Goal: Register for event/course

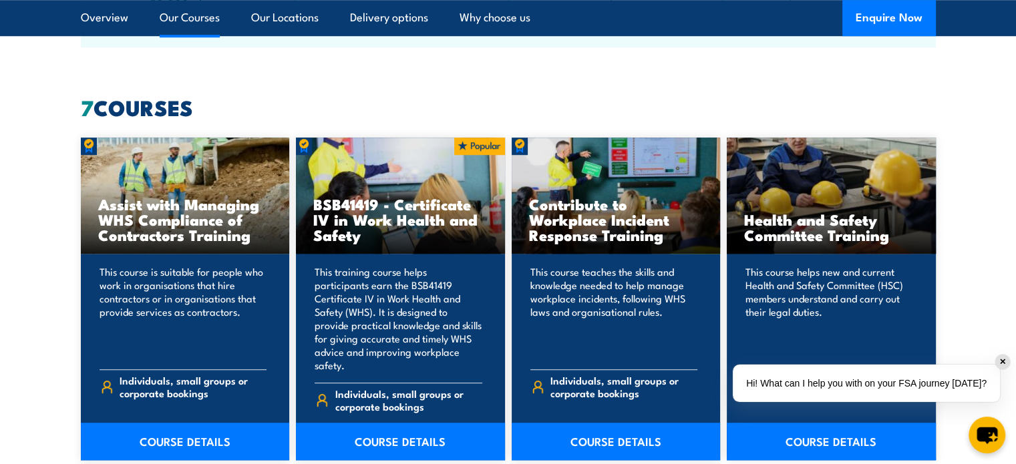
scroll to position [1069, 0]
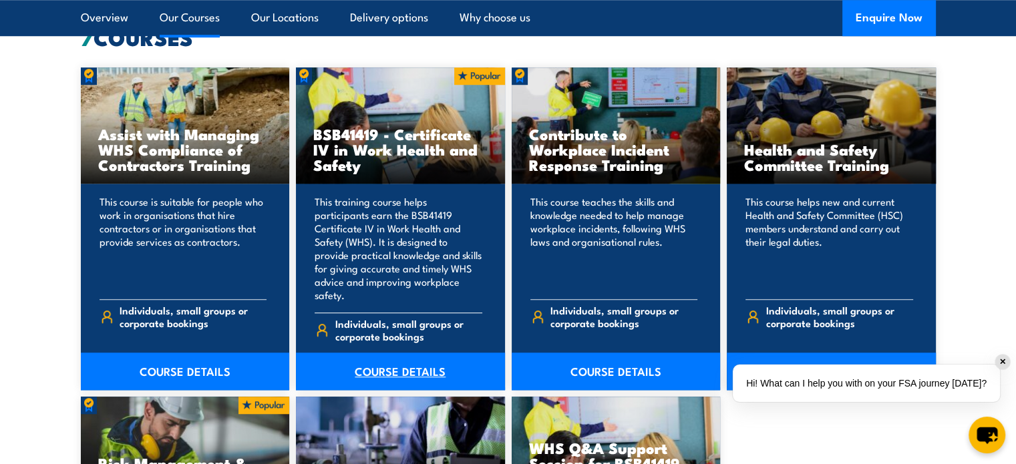
click at [387, 353] on link "COURSE DETAILS" at bounding box center [400, 371] width 209 height 37
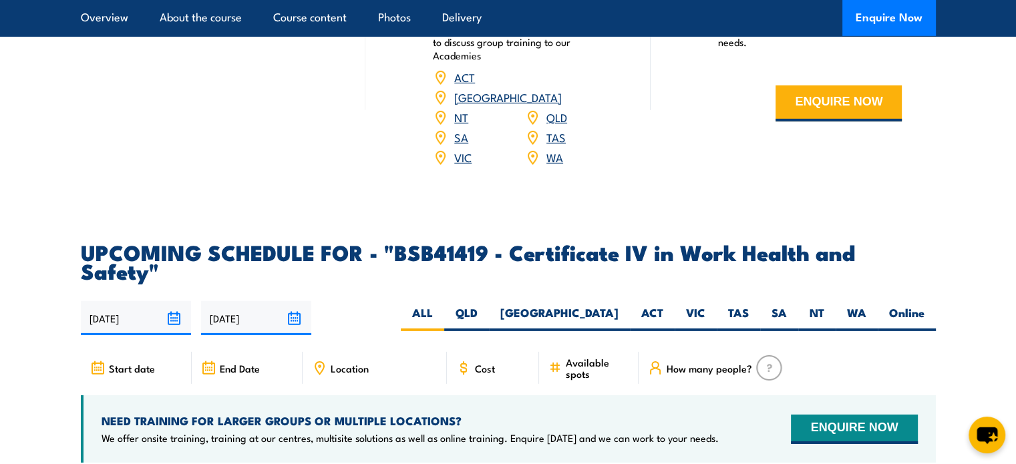
scroll to position [4141, 0]
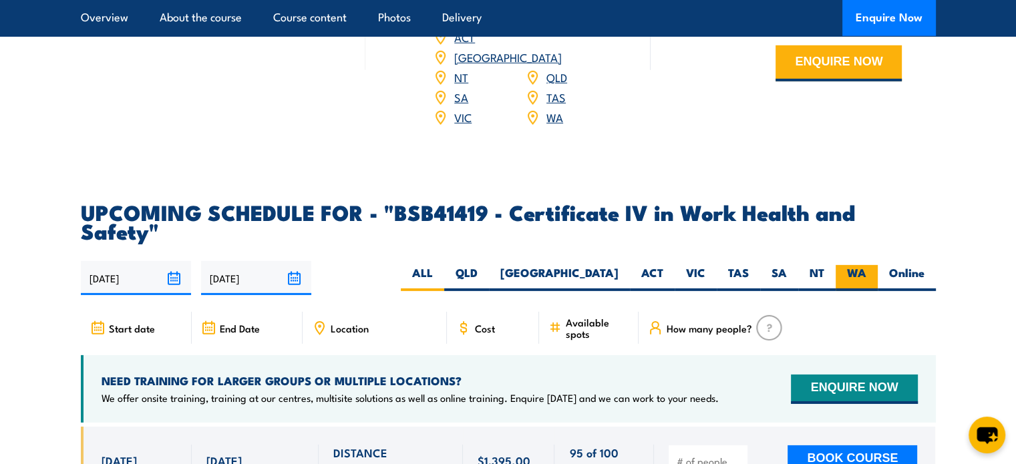
click at [846, 265] on label "WA" at bounding box center [856, 278] width 42 height 26
click at [866, 265] on input "WA" at bounding box center [870, 269] width 9 height 9
radio input "true"
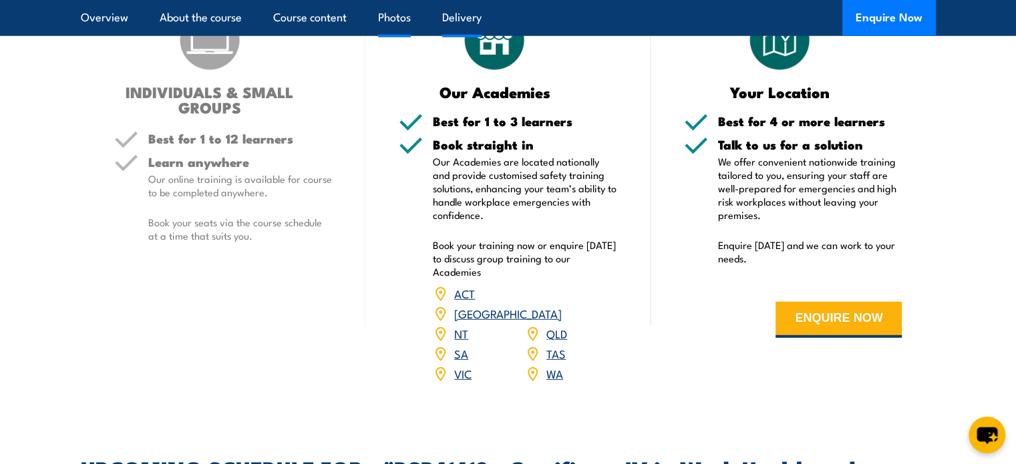
scroll to position [3880, 0]
